Goal: Task Accomplishment & Management: Manage account settings

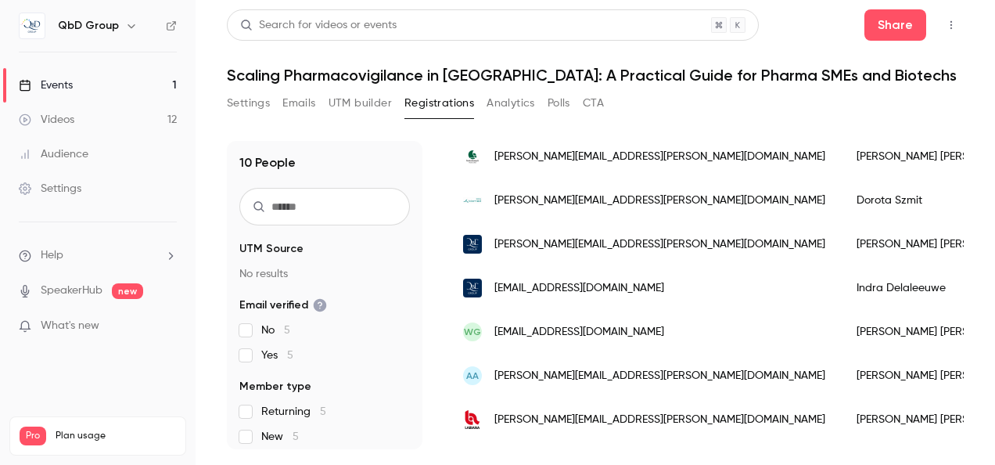
scroll to position [156, 0]
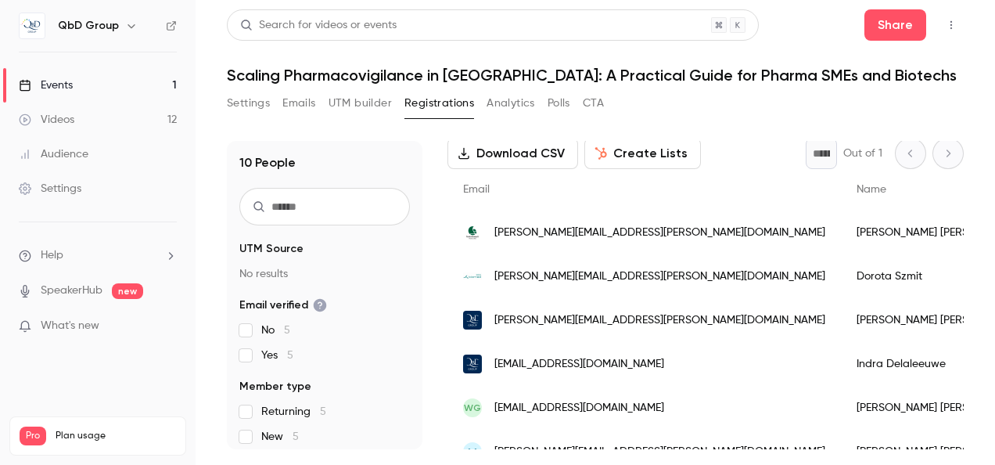
scroll to position [156, 0]
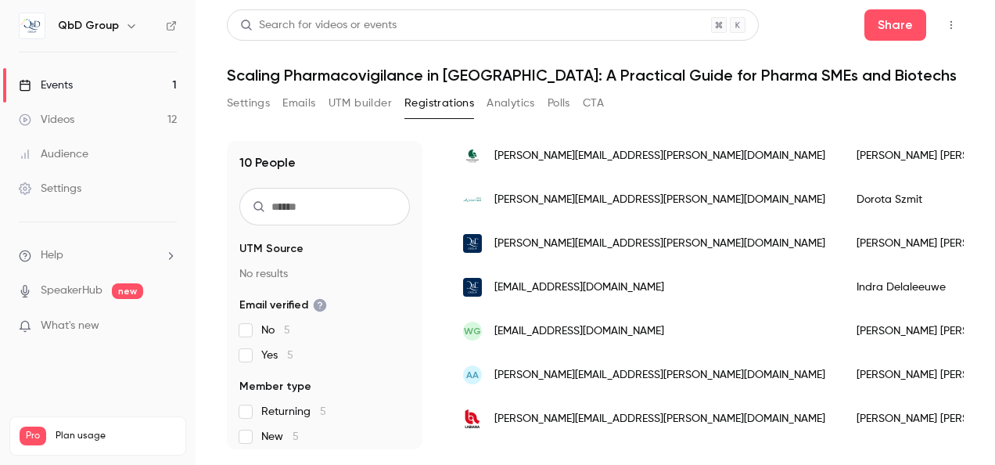
click at [450, 240] on div "[PERSON_NAME][EMAIL_ADDRESS][PERSON_NAME][DOMAIN_NAME]" at bounding box center [643, 243] width 393 height 44
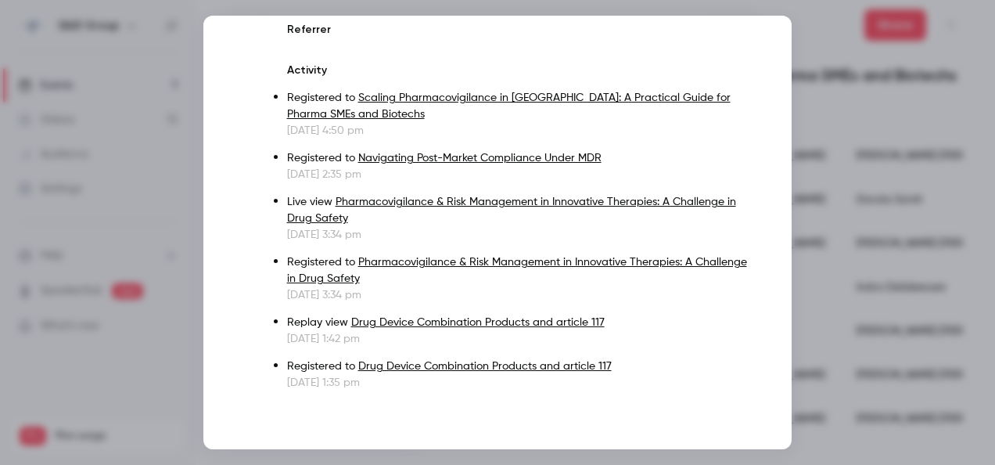
scroll to position [0, 0]
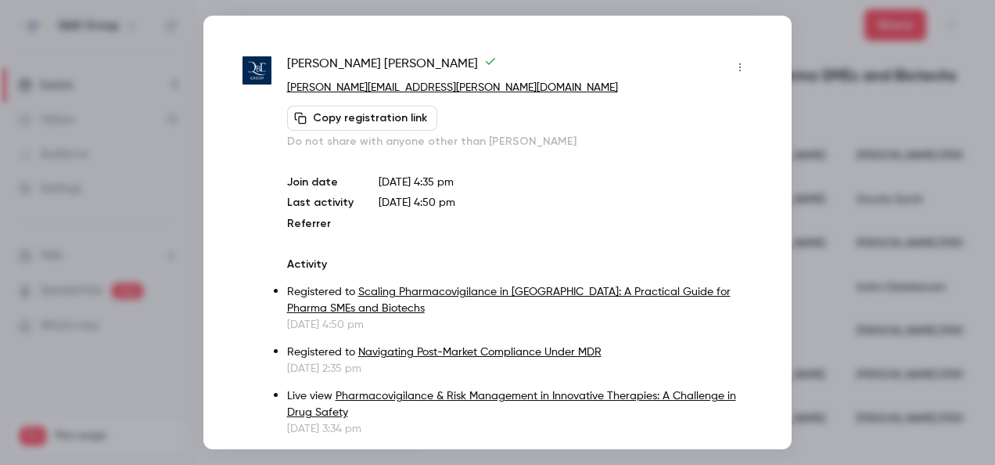
click at [734, 65] on icon "button" at bounding box center [740, 67] width 13 height 11
click at [692, 139] on li "Remove registration" at bounding box center [656, 147] width 169 height 41
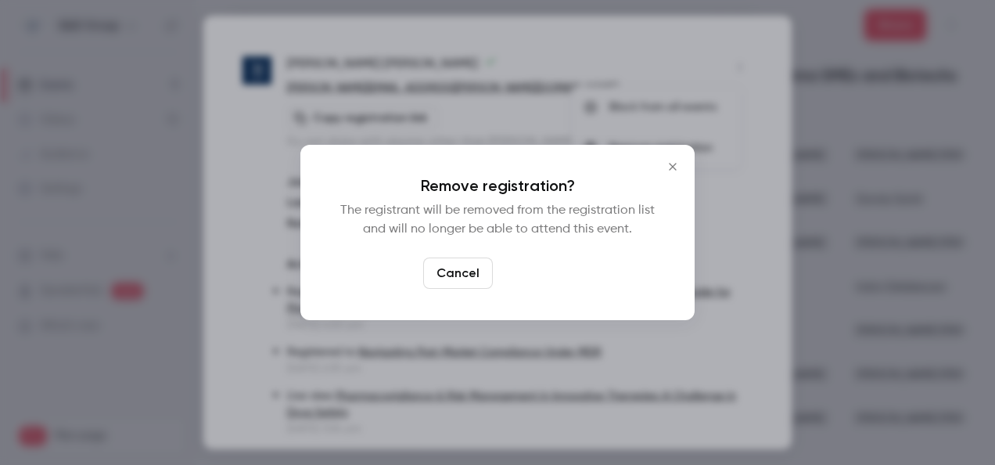
click at [535, 280] on button "Confirm" at bounding box center [536, 272] width 74 height 31
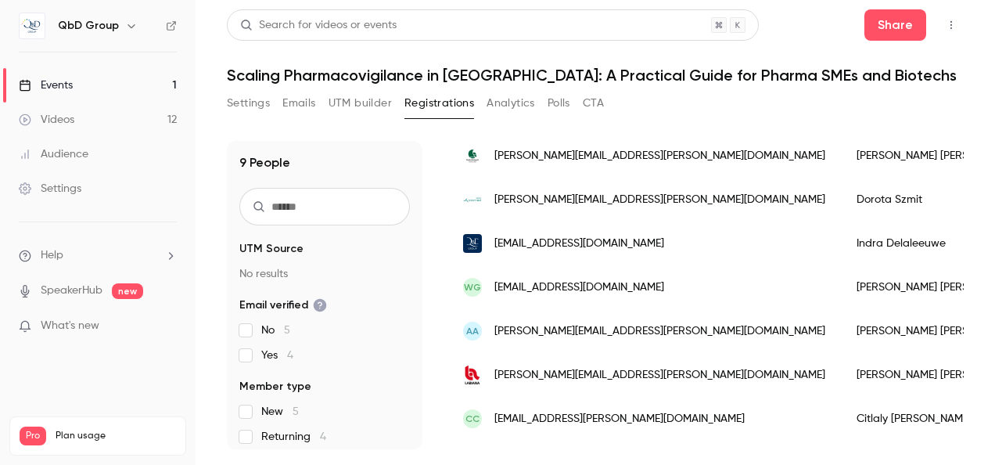
click at [568, 246] on span "[EMAIL_ADDRESS][DOMAIN_NAME]" at bounding box center [579, 243] width 170 height 16
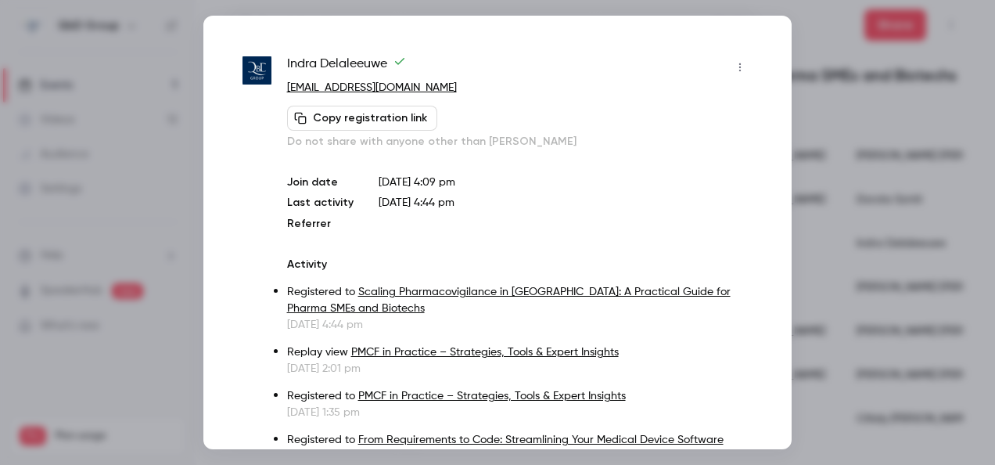
click at [734, 63] on icon "button" at bounding box center [740, 67] width 13 height 11
click at [651, 142] on div "Remove registration" at bounding box center [668, 148] width 119 height 16
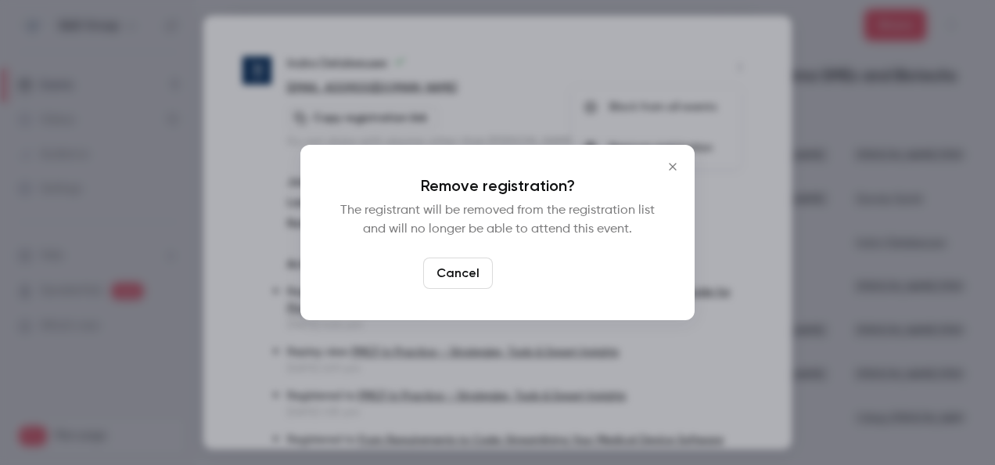
click at [529, 273] on button "Confirm" at bounding box center [536, 272] width 74 height 31
